Goal: Navigation & Orientation: Find specific page/section

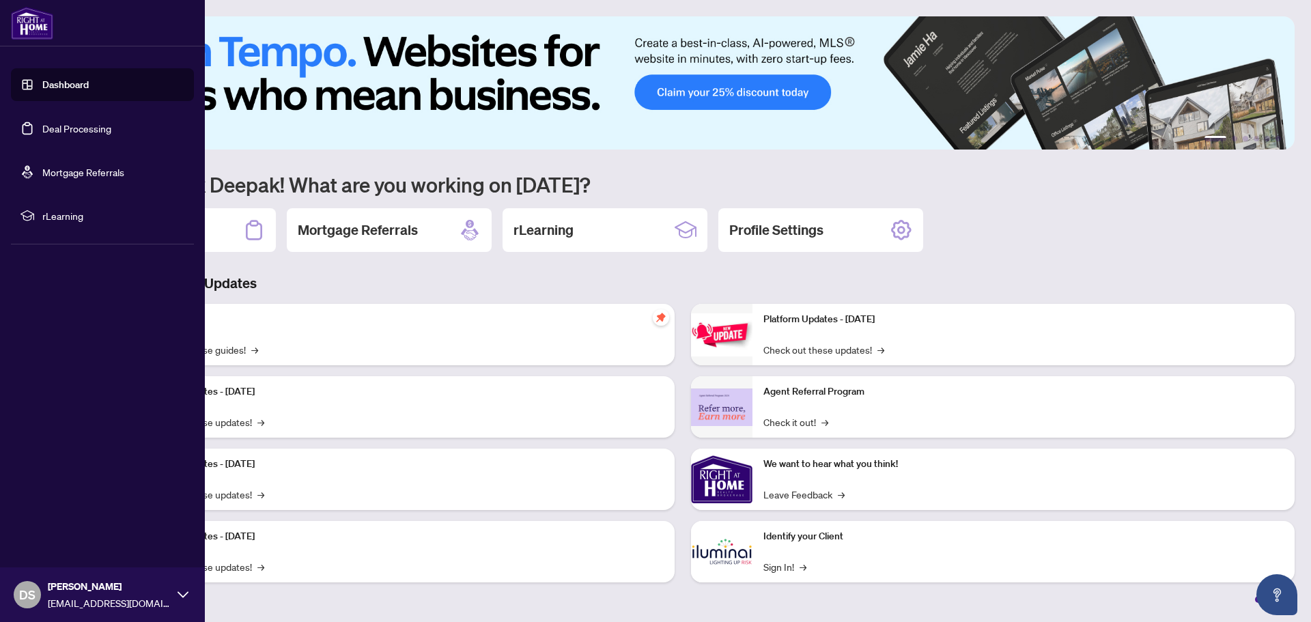
click at [76, 130] on link "Deal Processing" at bounding box center [76, 128] width 69 height 12
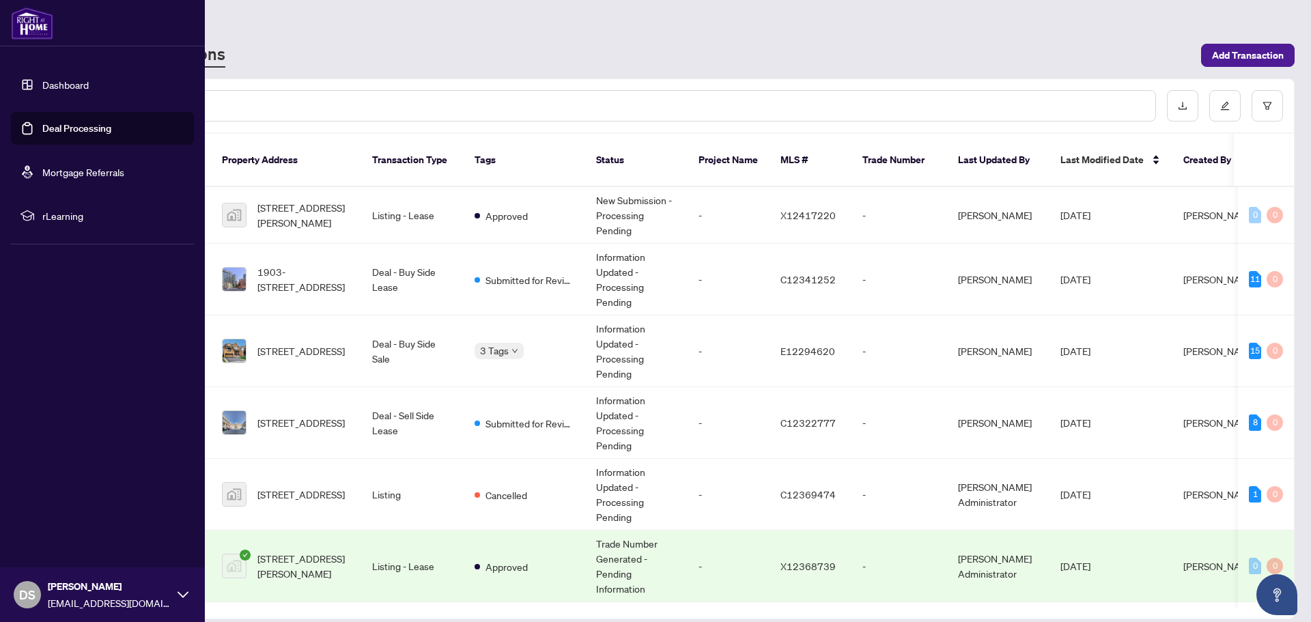
click at [42, 86] on link "Dashboard" at bounding box center [65, 85] width 46 height 12
